Goal: Find specific page/section: Find specific page/section

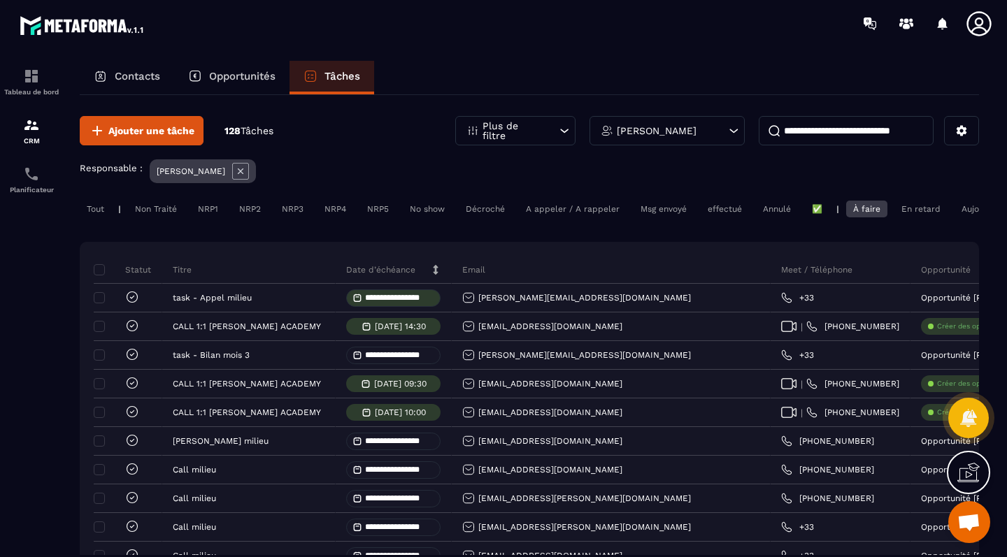
click at [114, 74] on div "Contacts" at bounding box center [127, 78] width 94 height 34
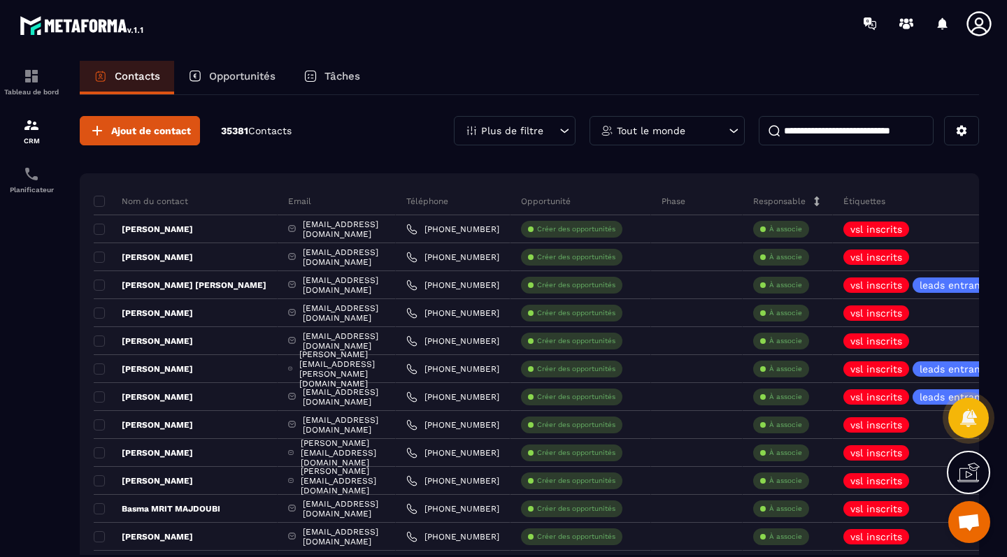
click at [250, 73] on p "Opportunités" at bounding box center [242, 76] width 66 height 13
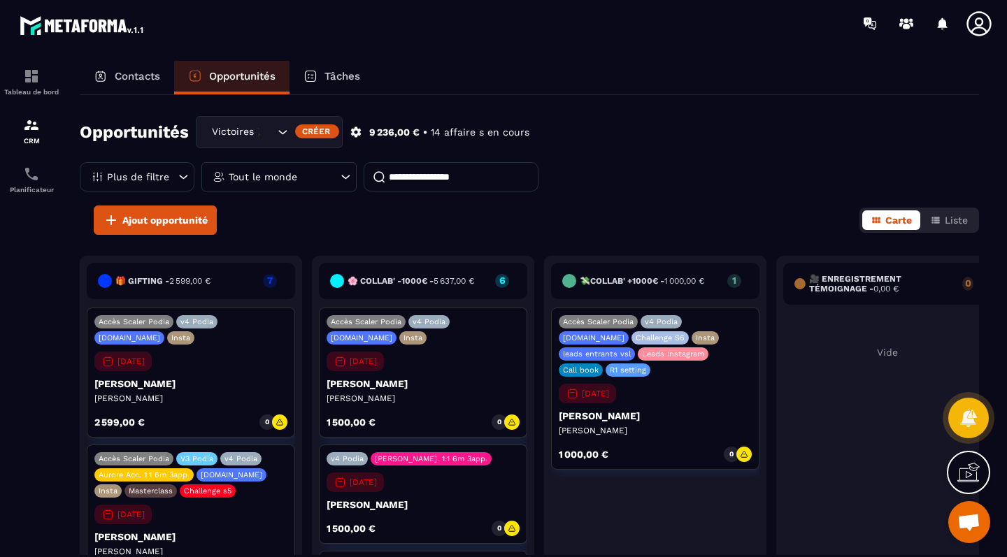
scroll to position [3, 0]
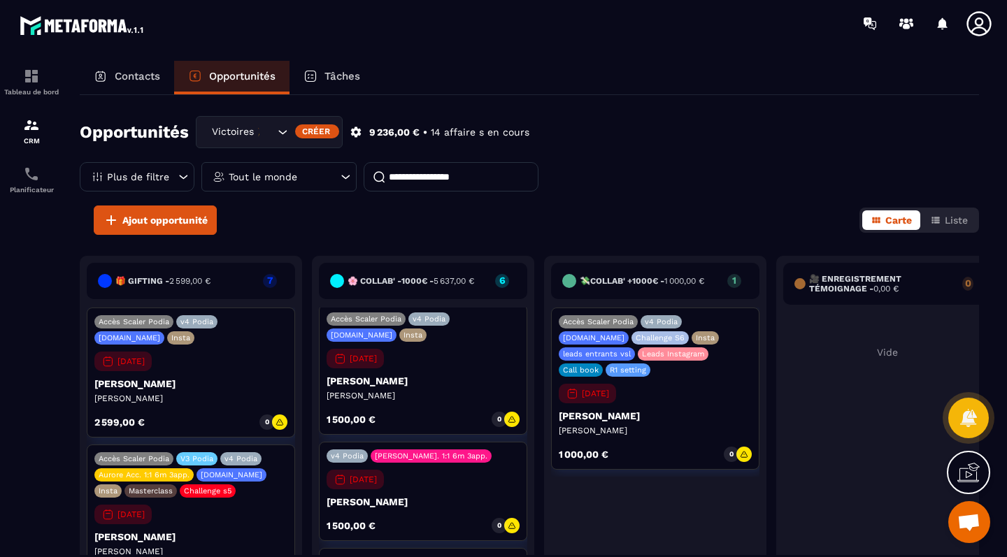
click at [270, 170] on div "Tout le monde" at bounding box center [278, 176] width 155 height 29
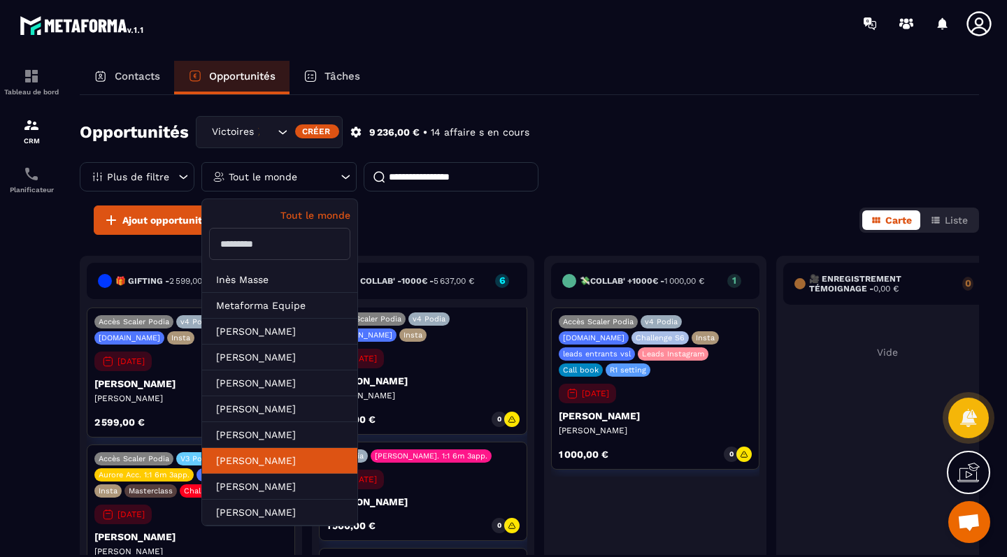
click at [280, 474] on li "[PERSON_NAME]" at bounding box center [279, 487] width 155 height 26
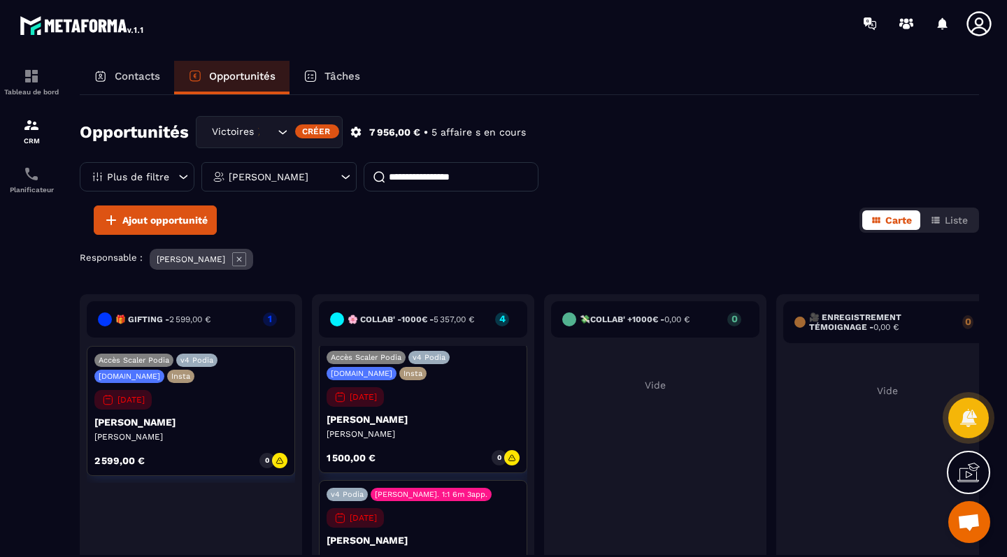
click at [259, 126] on div "Victoires 🎉" at bounding box center [241, 131] width 69 height 15
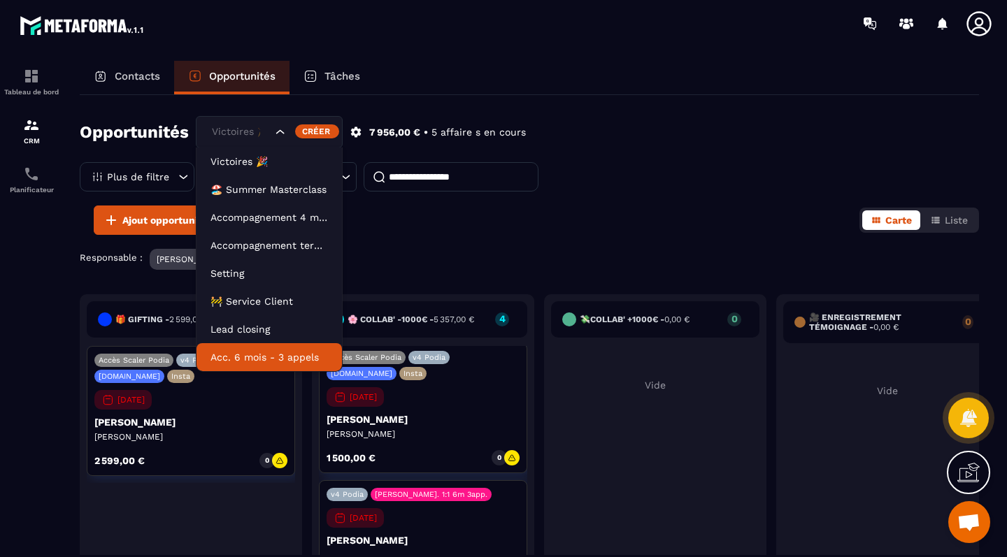
click at [288, 369] on li "Acc. 6 mois - 3 appels" at bounding box center [268, 357] width 145 height 28
